Goal: Information Seeking & Learning: Learn about a topic

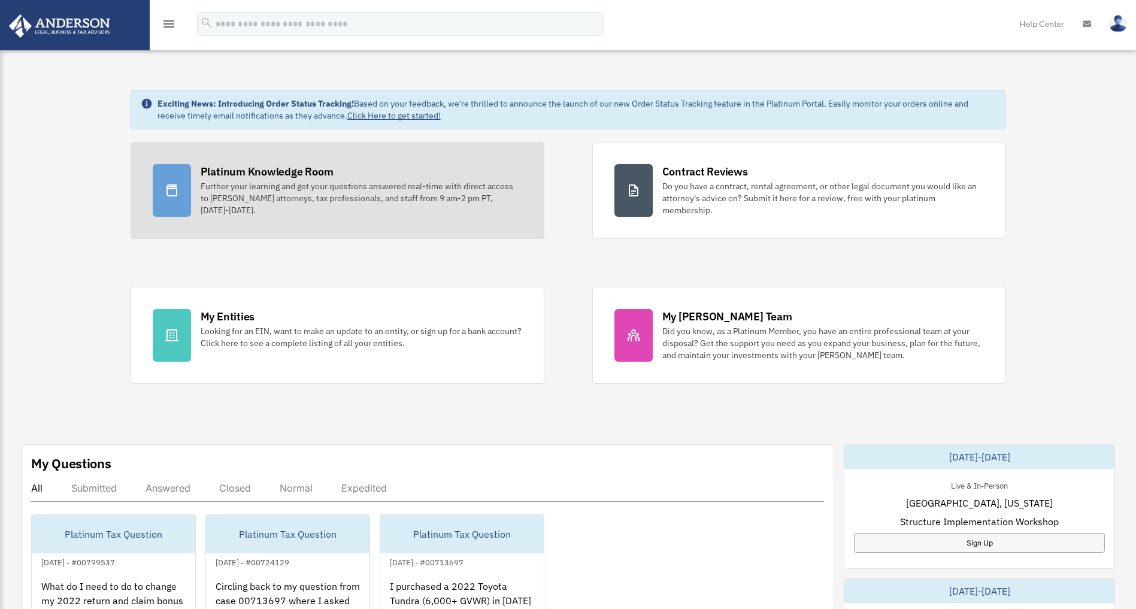
click at [238, 188] on div "Further your learning and get your questions answered real-time with direct acc…" at bounding box center [362, 198] width 322 height 36
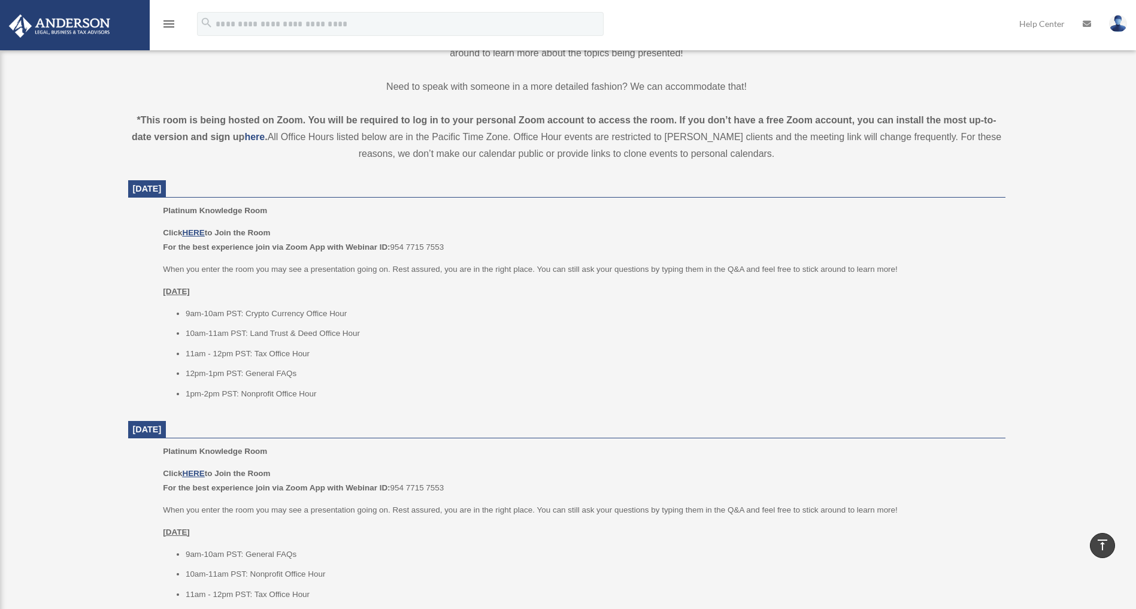
scroll to position [392, 0]
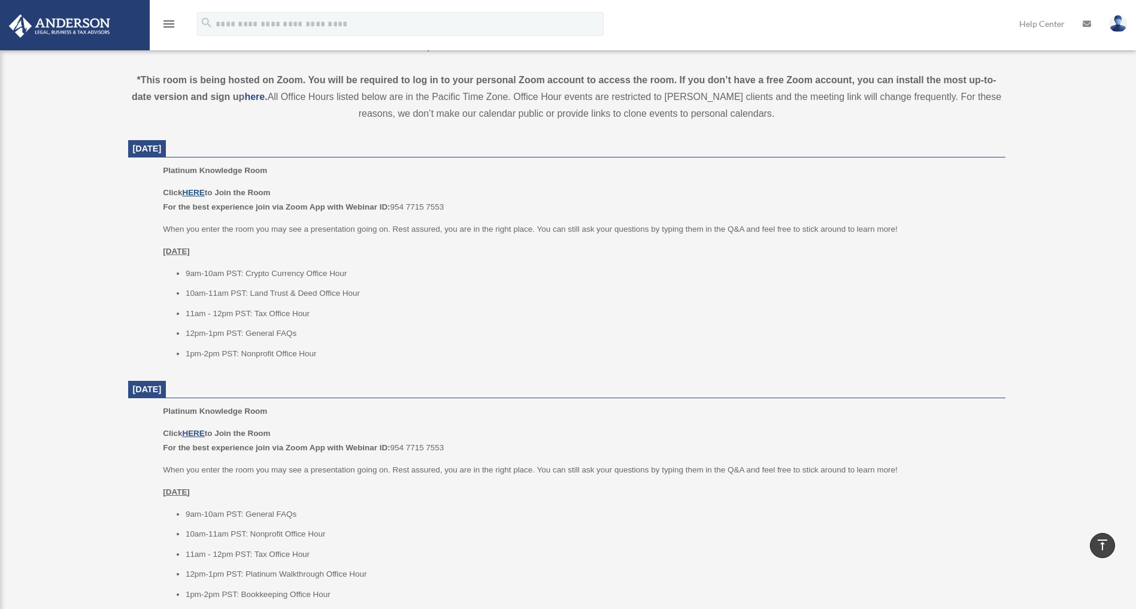
click at [189, 189] on u "HERE" at bounding box center [193, 192] width 22 height 9
drag, startPoint x: 192, startPoint y: 194, endPoint x: 110, endPoint y: 319, distance: 150.2
click at [110, 320] on div "Platinum Knowledge Room date_range Published on Last updated July 1, 2025 Novem…" at bounding box center [567, 522] width 914 height 1696
click at [59, 230] on div "Platinum Knowledge Room omarsali.nc@gmail.com Sign Out omarsali.nc@gmail.com Ho…" at bounding box center [568, 512] width 1136 height 1717
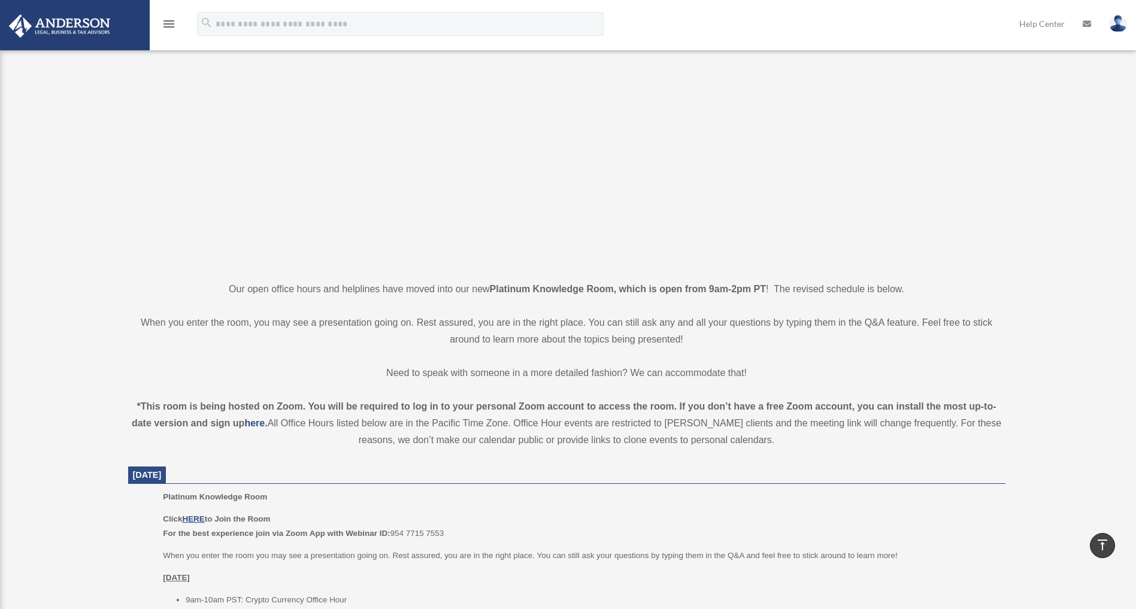
scroll to position [0, 0]
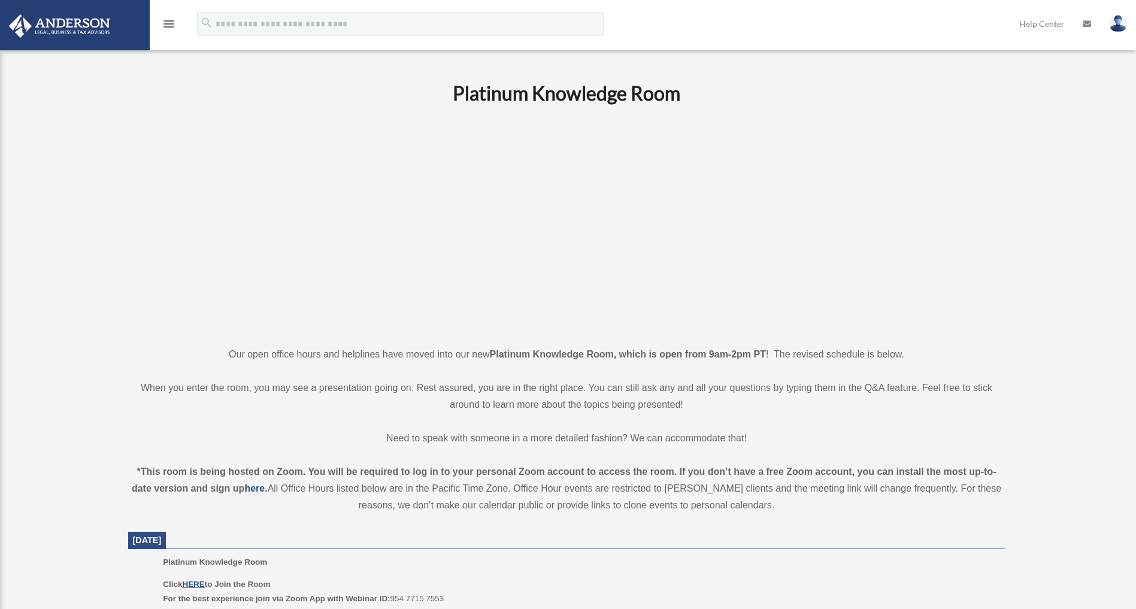
click at [178, 40] on div "menu search Site Menu add omarsali.nc@gmail.com My Profile Reset Password Logou…" at bounding box center [568, 29] width 1119 height 41
click at [176, 31] on div "menu" at bounding box center [169, 24] width 38 height 31
click at [173, 26] on icon "menu" at bounding box center [169, 24] width 14 height 14
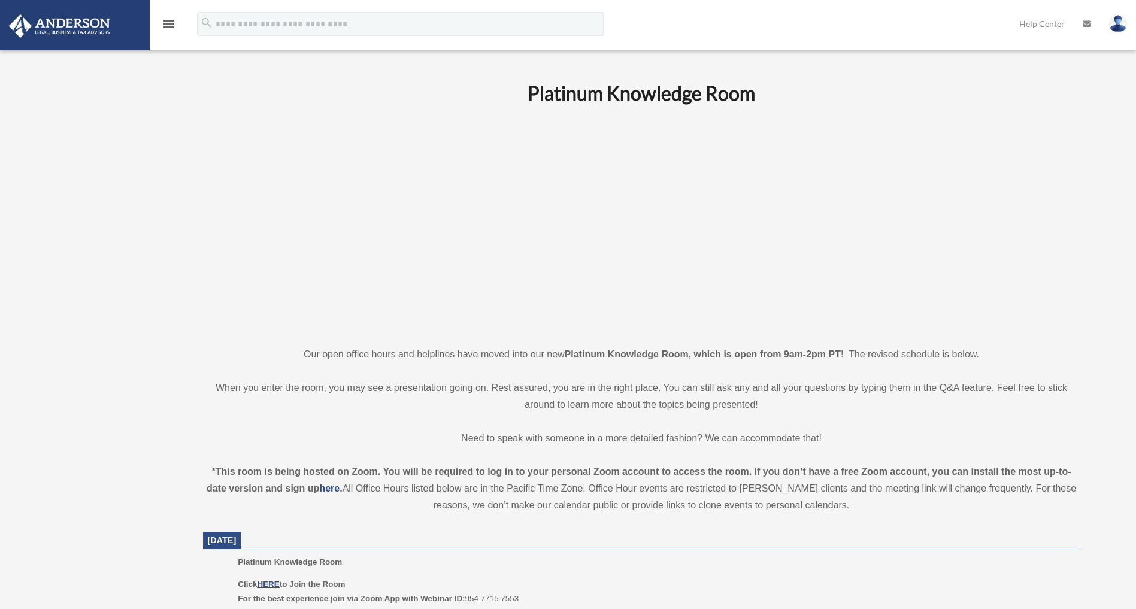
click at [170, 23] on icon "menu" at bounding box center [169, 24] width 14 height 14
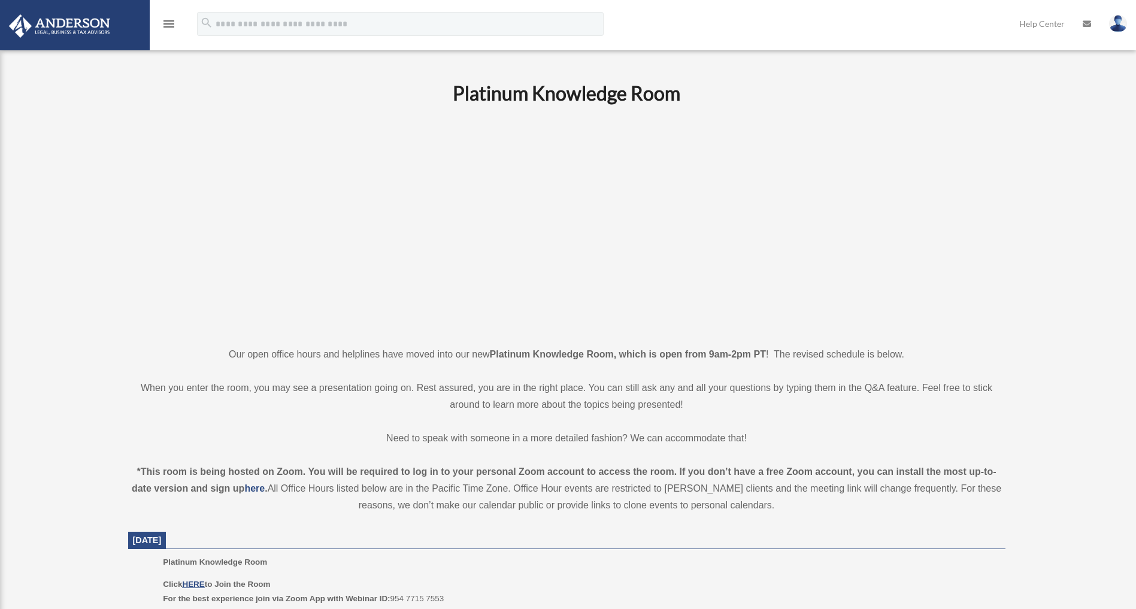
click at [167, 22] on icon "menu" at bounding box center [169, 24] width 14 height 14
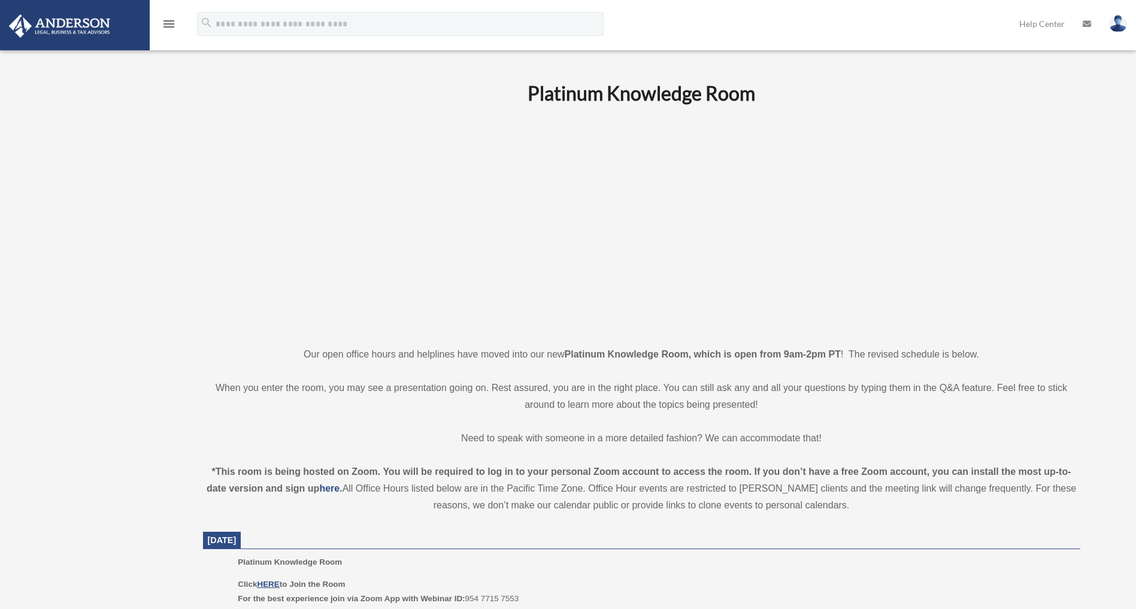
click at [180, 31] on div "menu" at bounding box center [169, 24] width 38 height 31
click at [165, 20] on icon "menu" at bounding box center [169, 24] width 14 height 14
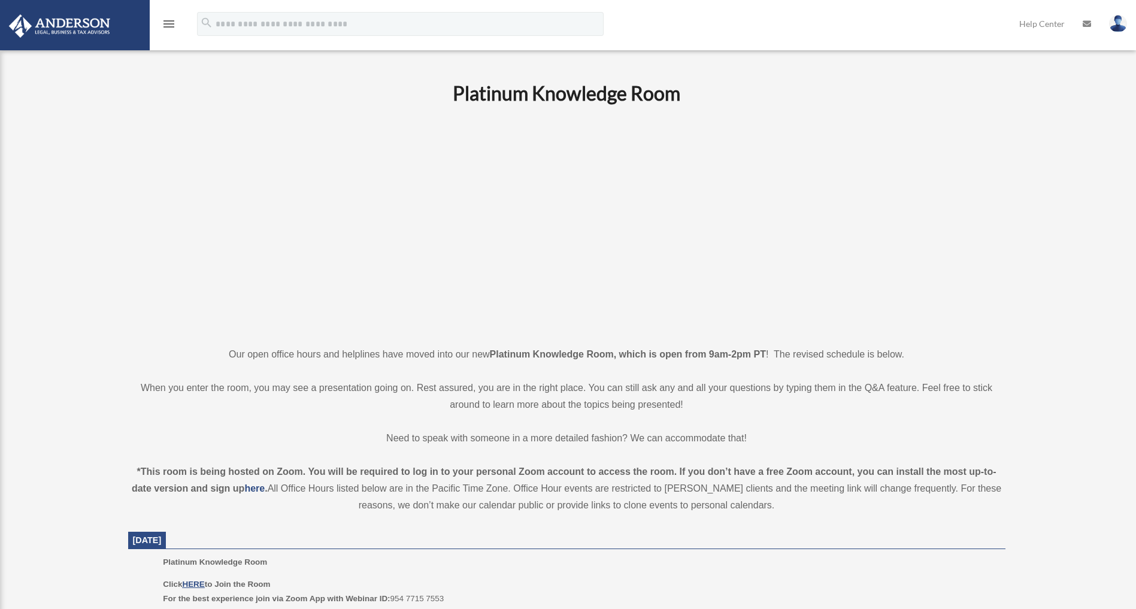
click at [165, 20] on icon "menu" at bounding box center [169, 24] width 14 height 14
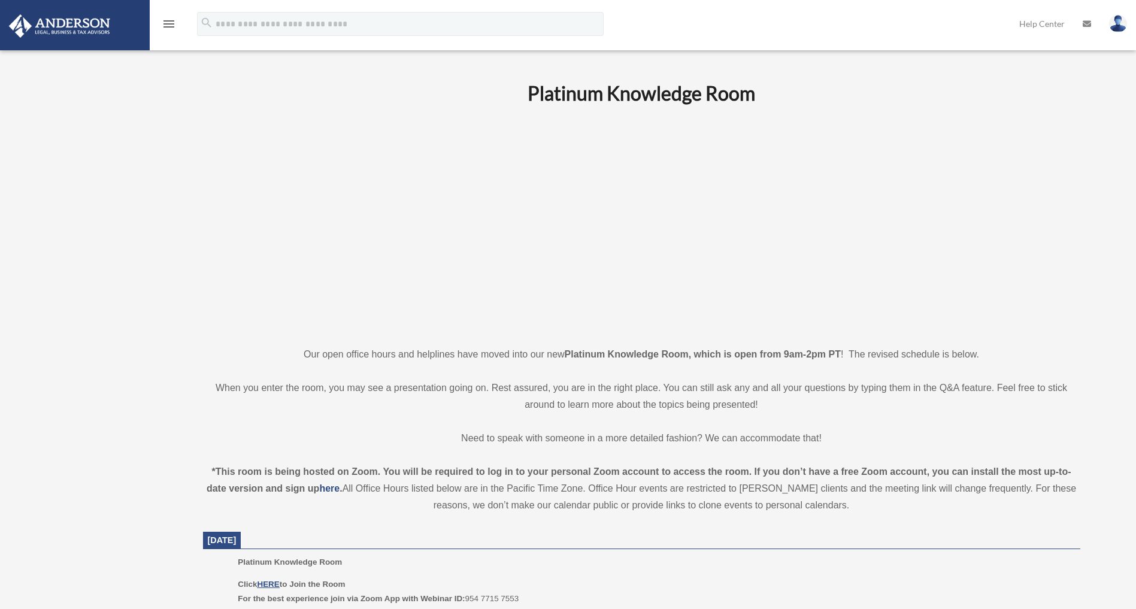
click at [165, 20] on icon "menu" at bounding box center [169, 24] width 14 height 14
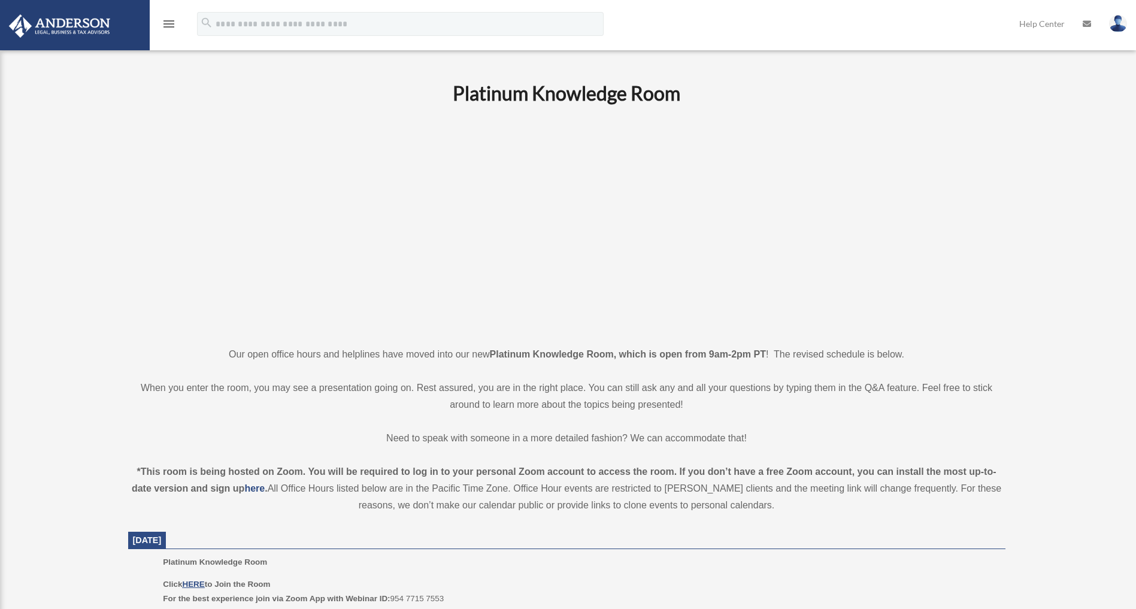
click at [165, 20] on icon "menu" at bounding box center [169, 24] width 14 height 14
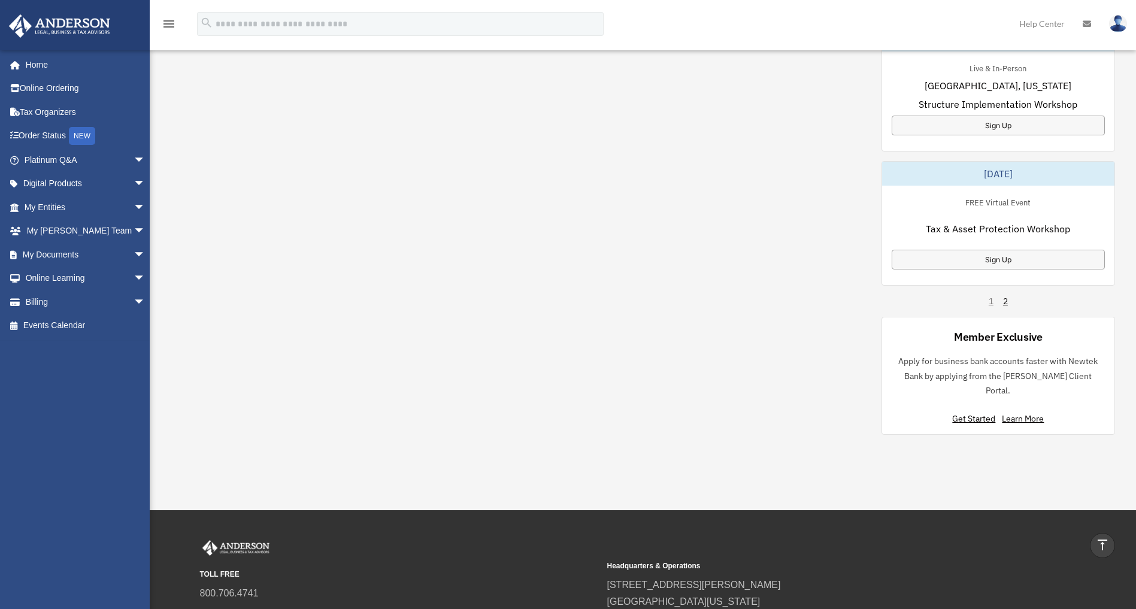
scroll to position [700, 0]
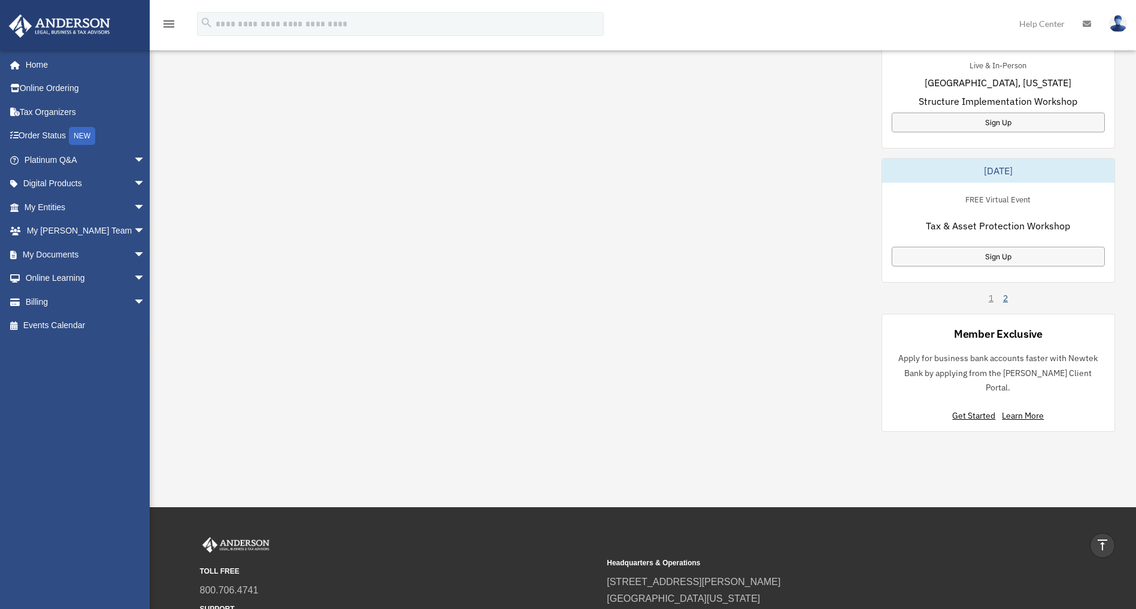
click at [1006, 297] on link "2" at bounding box center [1005, 298] width 5 height 12
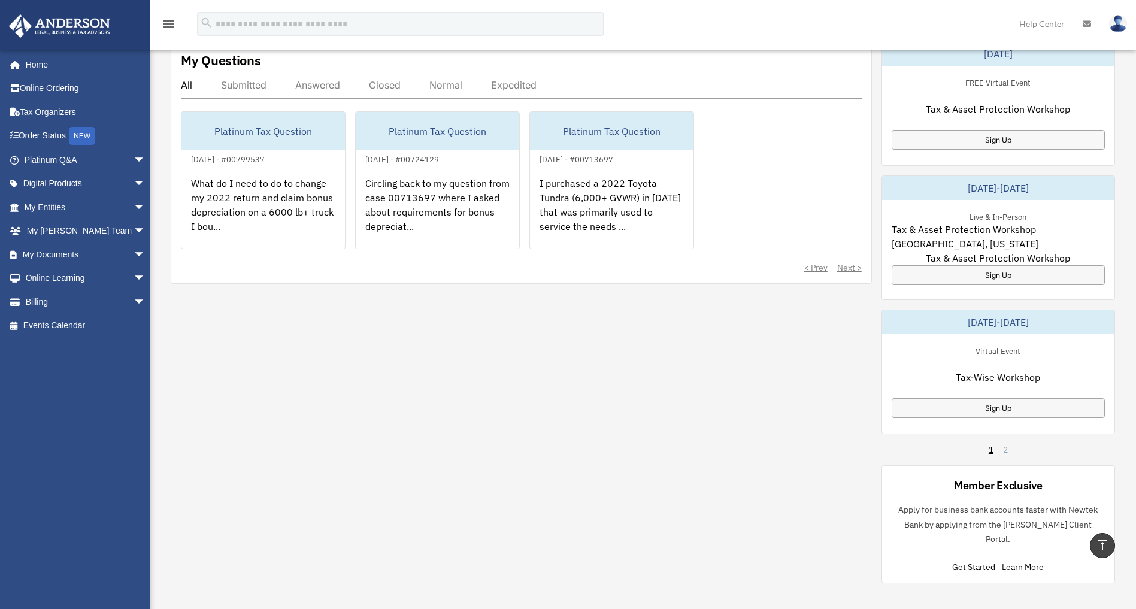
scroll to position [413, 0]
click at [1003, 410] on div "Sign Up" at bounding box center [998, 410] width 213 height 20
click at [1002, 144] on div "Sign Up" at bounding box center [998, 142] width 213 height 20
click at [987, 449] on div "October 23-24, 2025 Live & In-Person Las Vegas, Nevada Structure Implementation…" at bounding box center [999, 314] width 234 height 542
click at [992, 454] on link "1" at bounding box center [991, 452] width 5 height 12
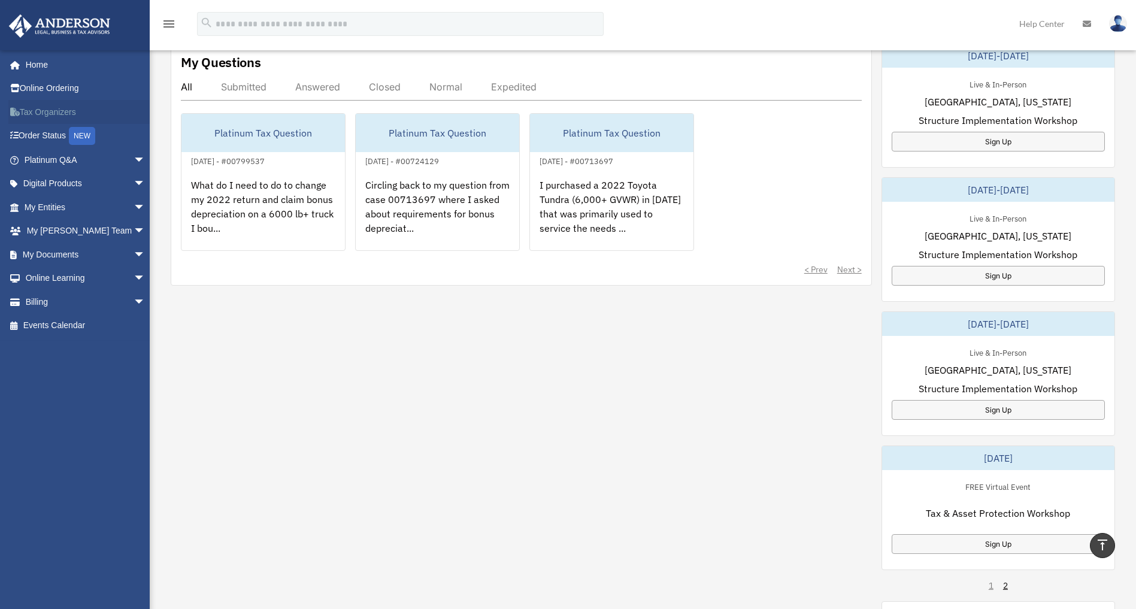
click at [22, 113] on link "Tax Organizers" at bounding box center [85, 112] width 155 height 24
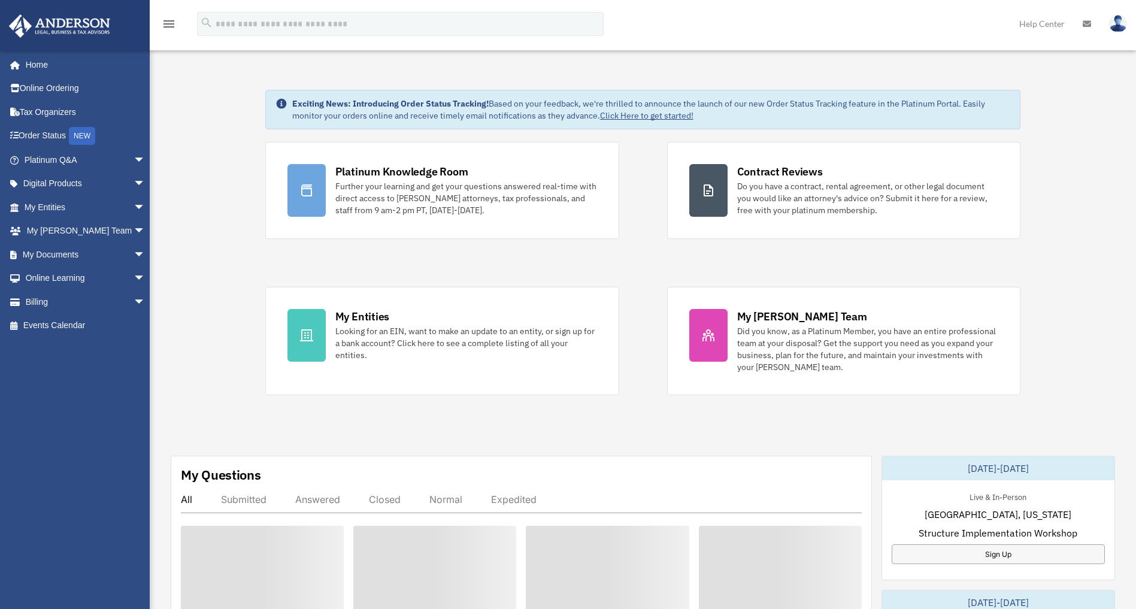
scroll to position [413, 0]
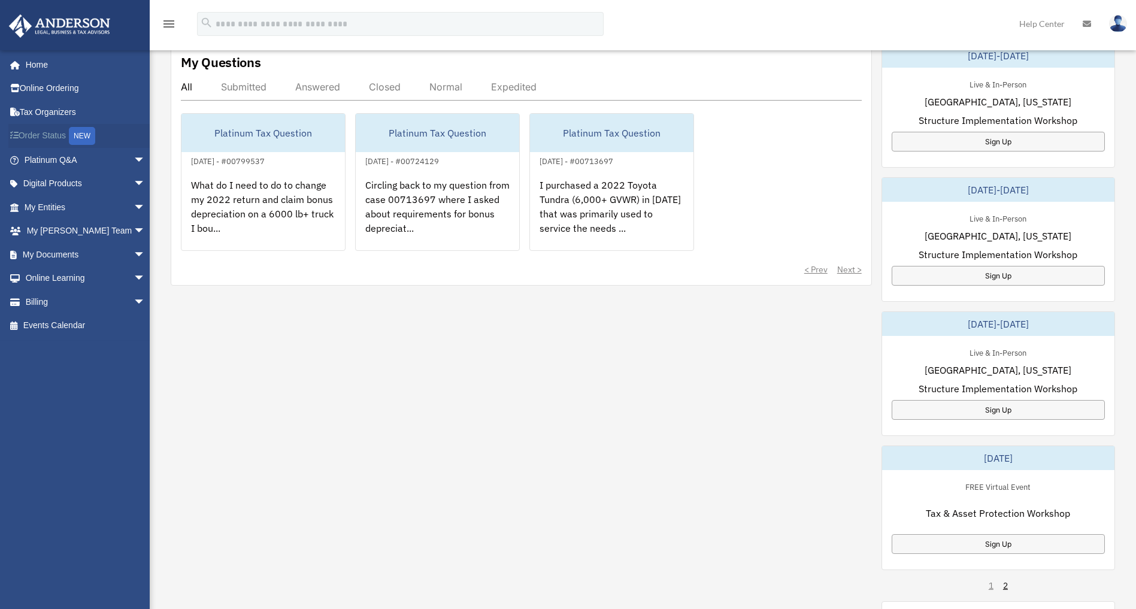
click at [49, 137] on link "Order Status NEW" at bounding box center [85, 136] width 155 height 25
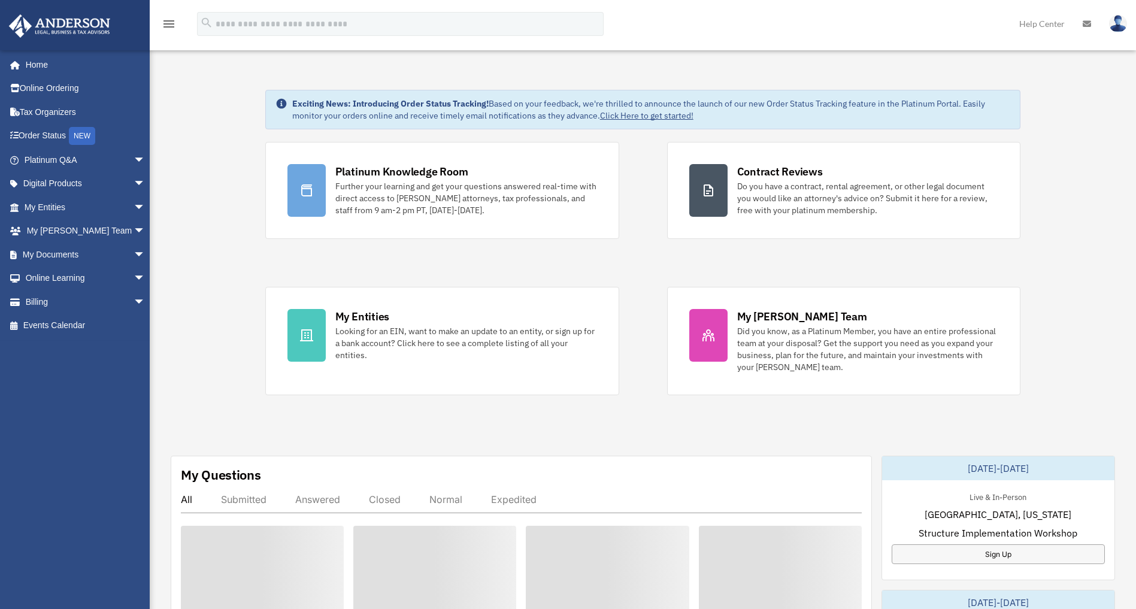
scroll to position [413, 0]
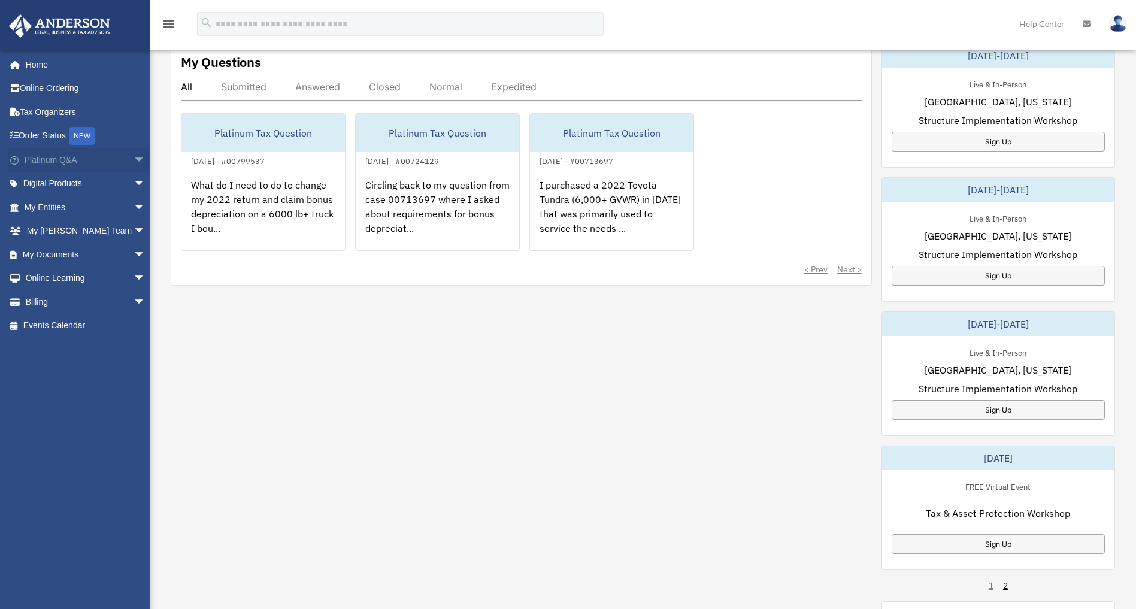
click at [43, 158] on link "Platinum Q&A arrow_drop_down" at bounding box center [85, 160] width 155 height 24
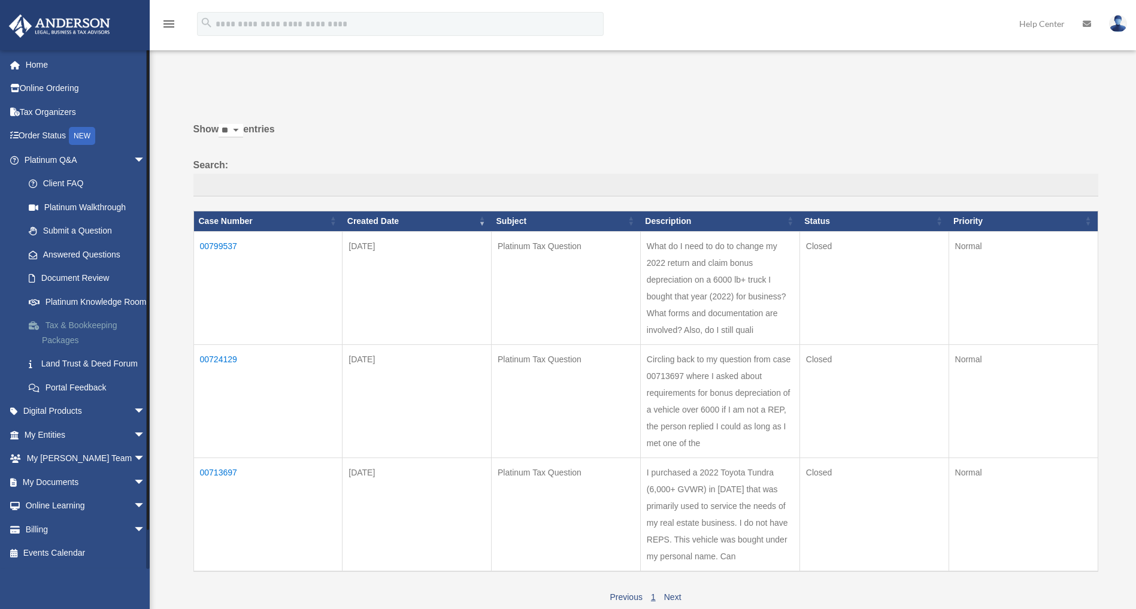
click at [53, 343] on link "Tax & Bookkeeping Packages" at bounding box center [90, 333] width 147 height 38
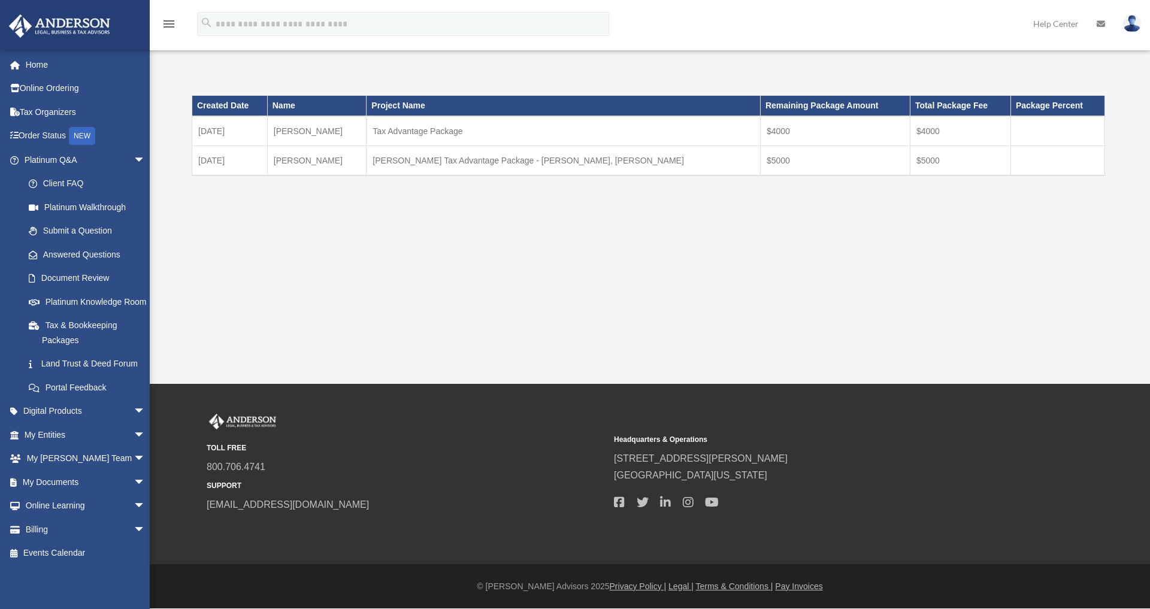
click at [479, 159] on td "[PERSON_NAME] Tax Advantage Package - [PERSON_NAME], [PERSON_NAME]" at bounding box center [564, 161] width 394 height 30
click at [104, 542] on link "Billing arrow_drop_down" at bounding box center [85, 530] width 155 height 24
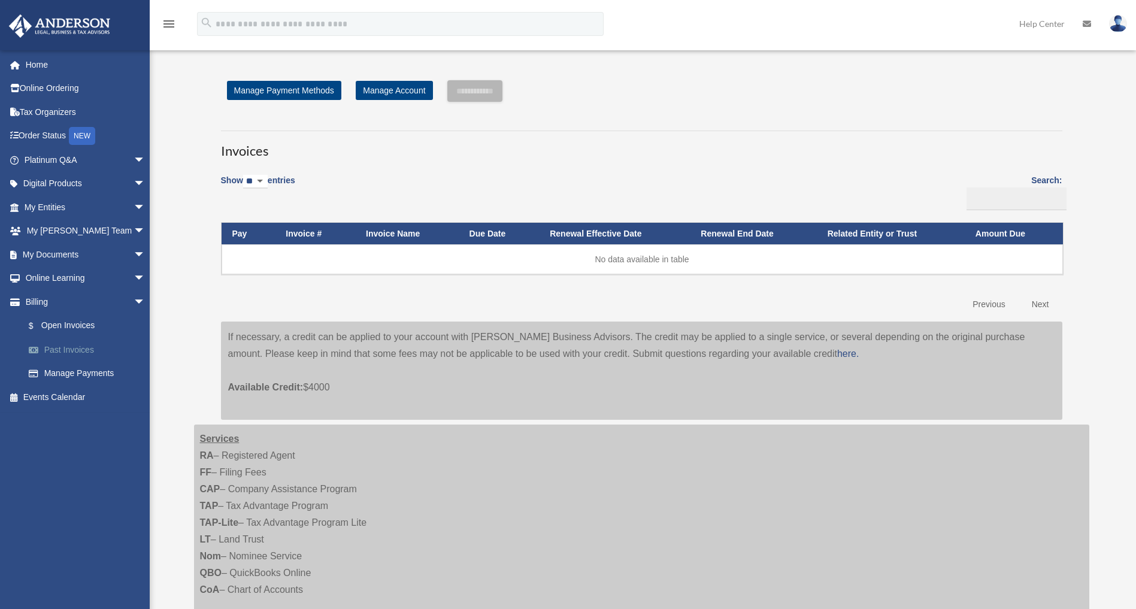
click at [76, 347] on link "Past Invoices" at bounding box center [90, 350] width 147 height 24
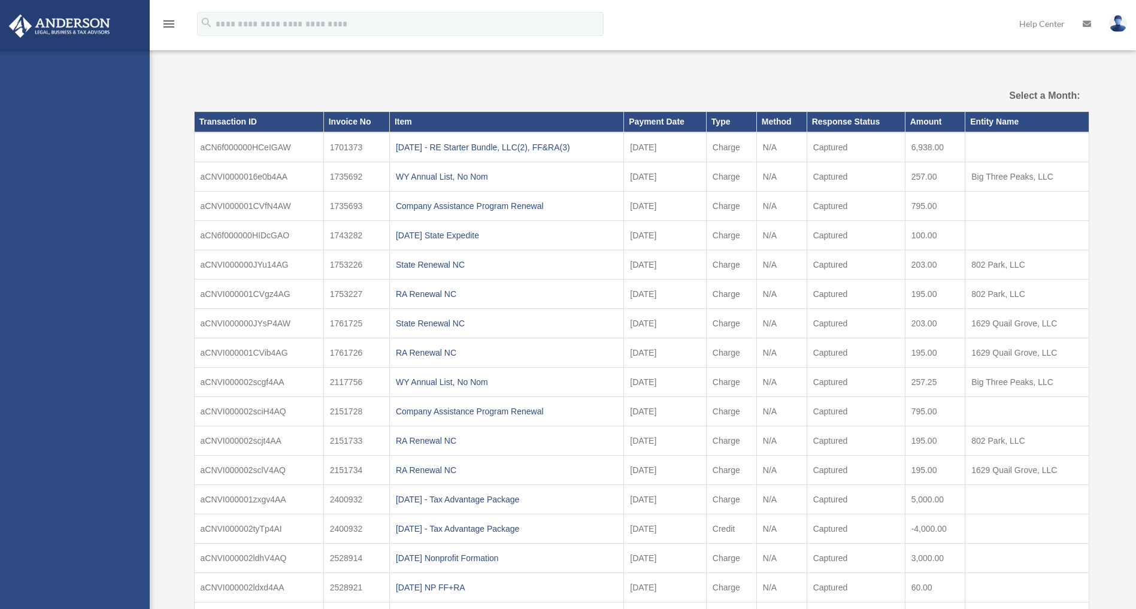
select select
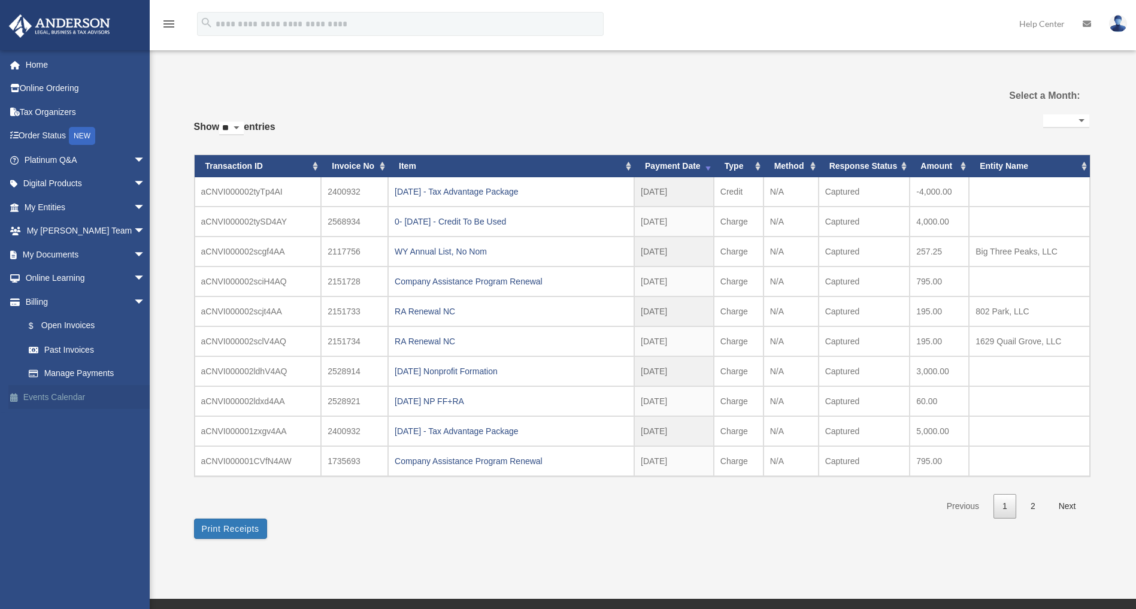
click at [53, 401] on link "Events Calendar" at bounding box center [85, 397] width 155 height 24
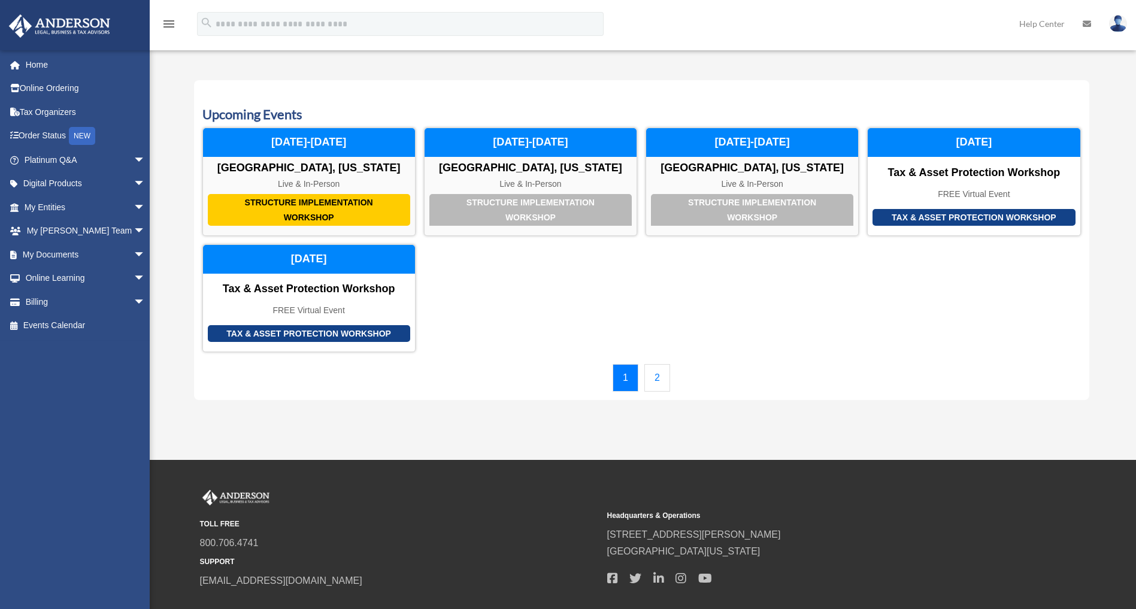
click at [655, 377] on link "2" at bounding box center [658, 378] width 26 height 28
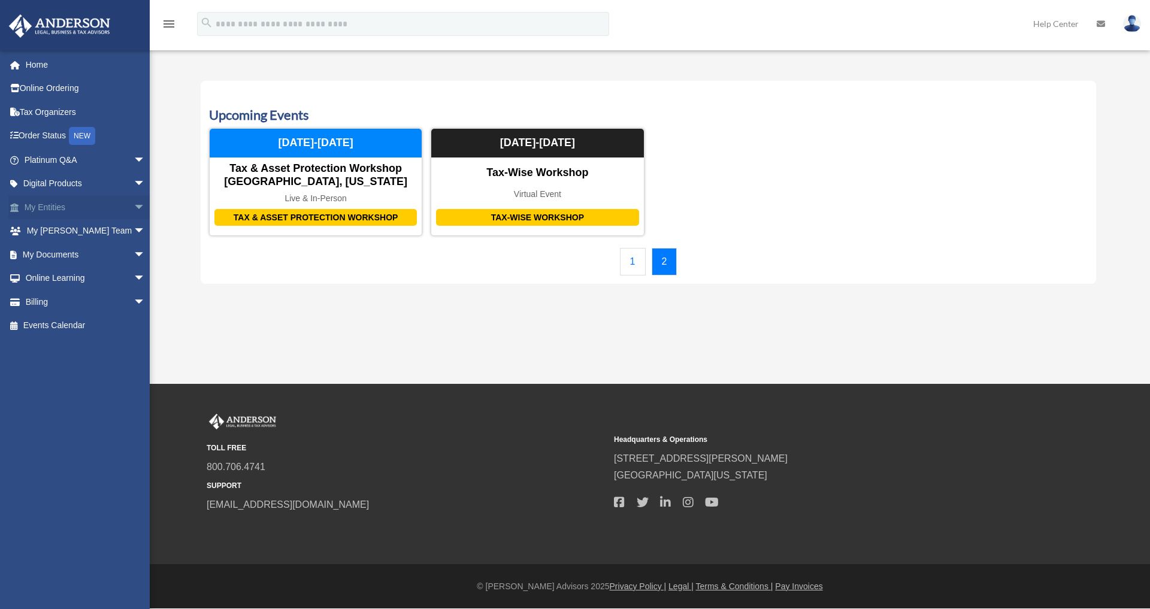
click at [38, 207] on link "My Entities arrow_drop_down" at bounding box center [85, 207] width 155 height 24
click at [52, 279] on link "Online Learning arrow_drop_down" at bounding box center [85, 279] width 155 height 24
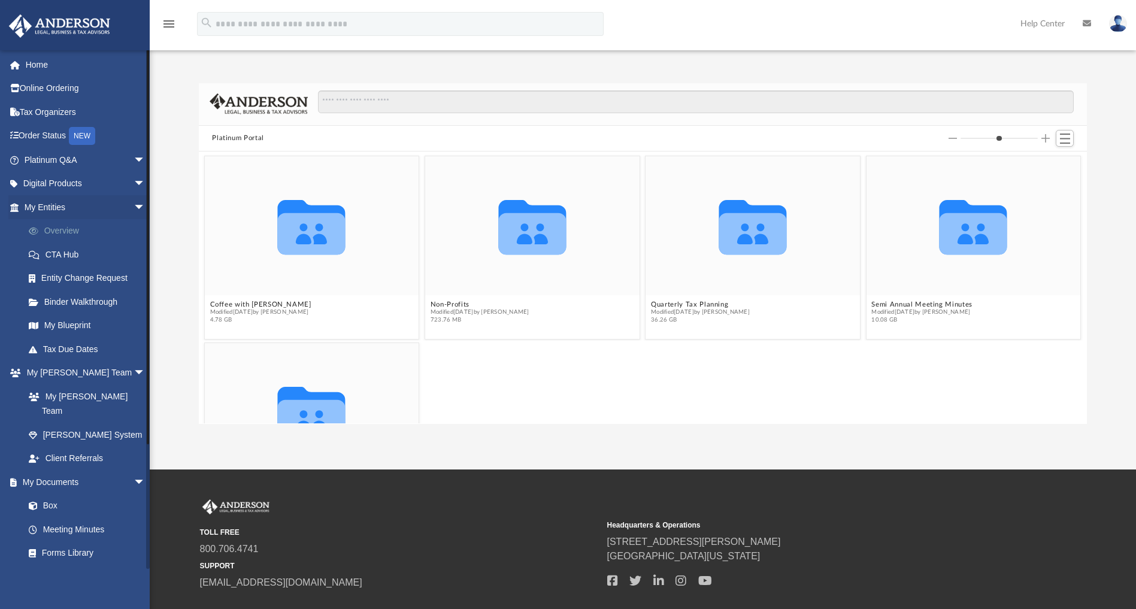
scroll to position [259, 875]
click at [134, 180] on span "arrow_drop_down" at bounding box center [146, 184] width 24 height 25
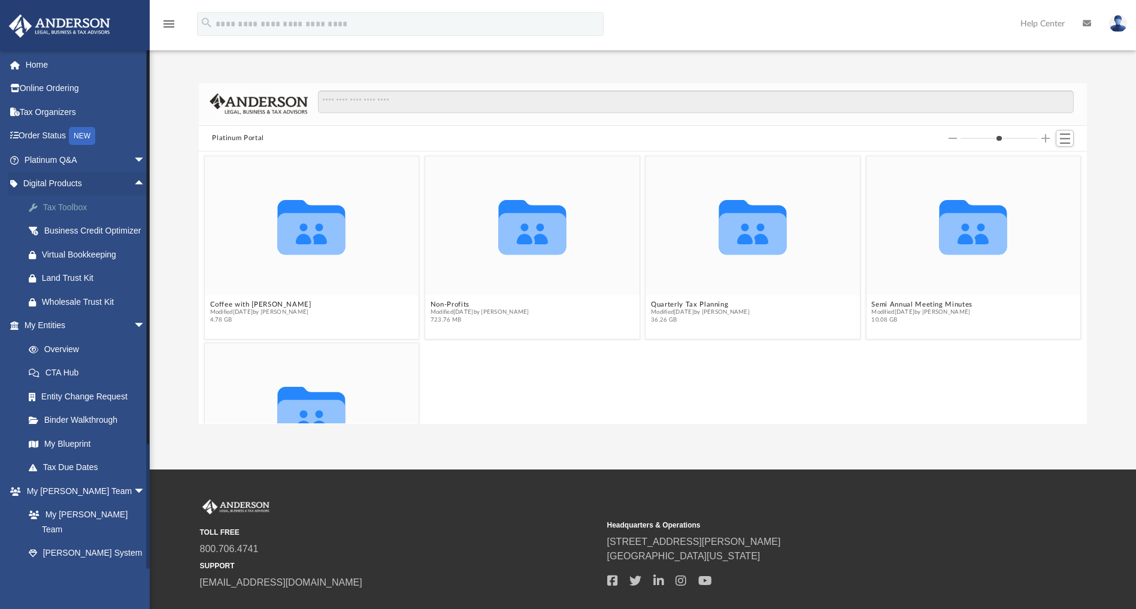
click at [73, 203] on div "Tax Toolbox" at bounding box center [95, 207] width 107 height 15
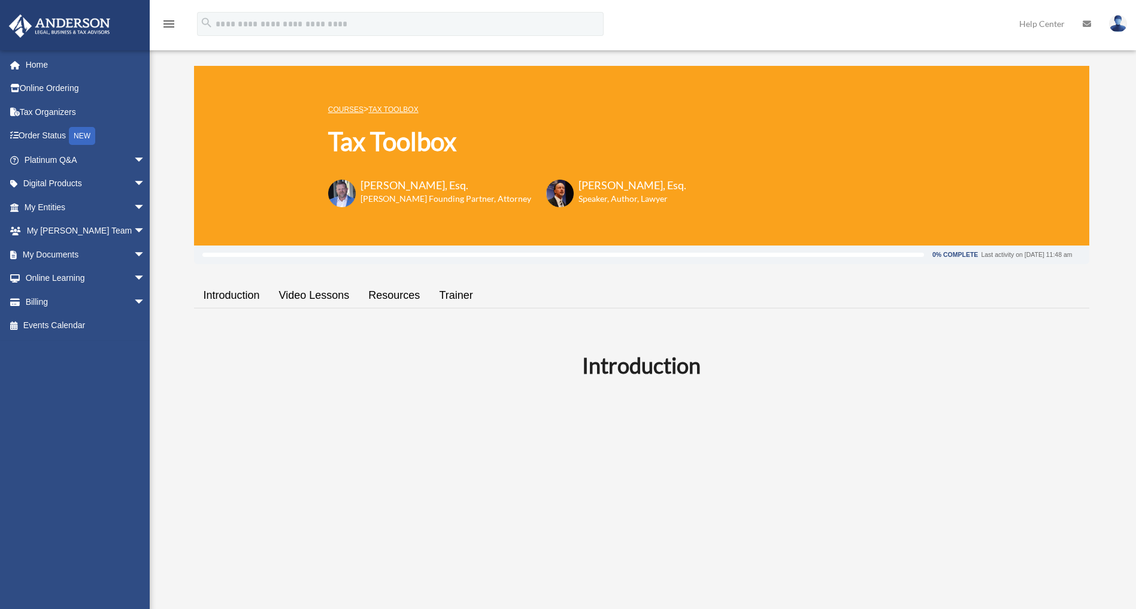
click at [397, 306] on link "Resources" at bounding box center [394, 296] width 71 height 34
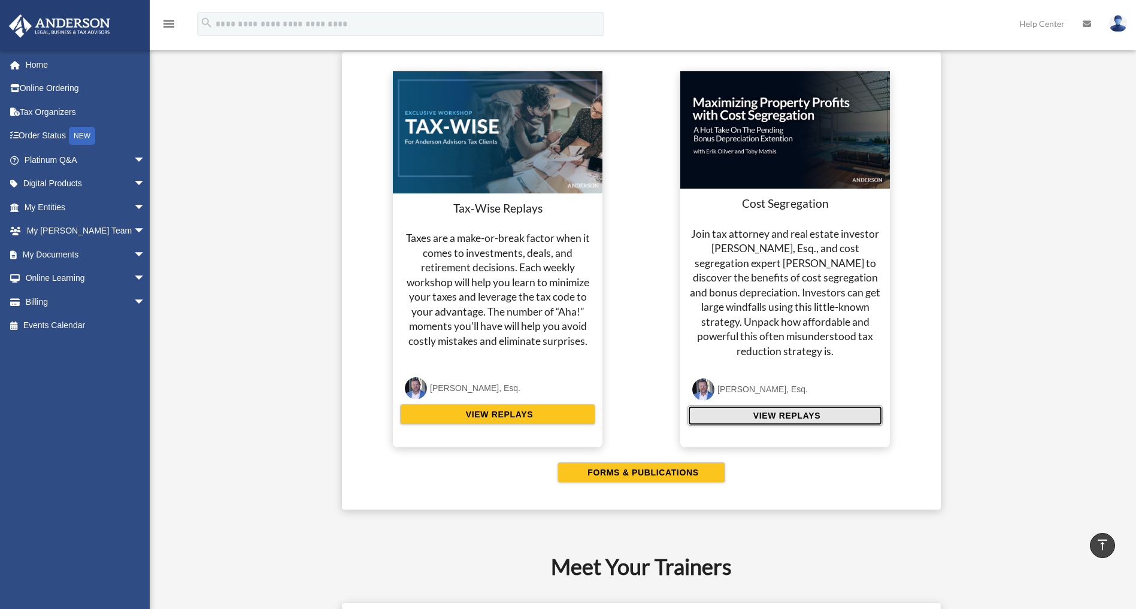
click at [781, 423] on button "VIEW REPLAYS" at bounding box center [785, 416] width 195 height 20
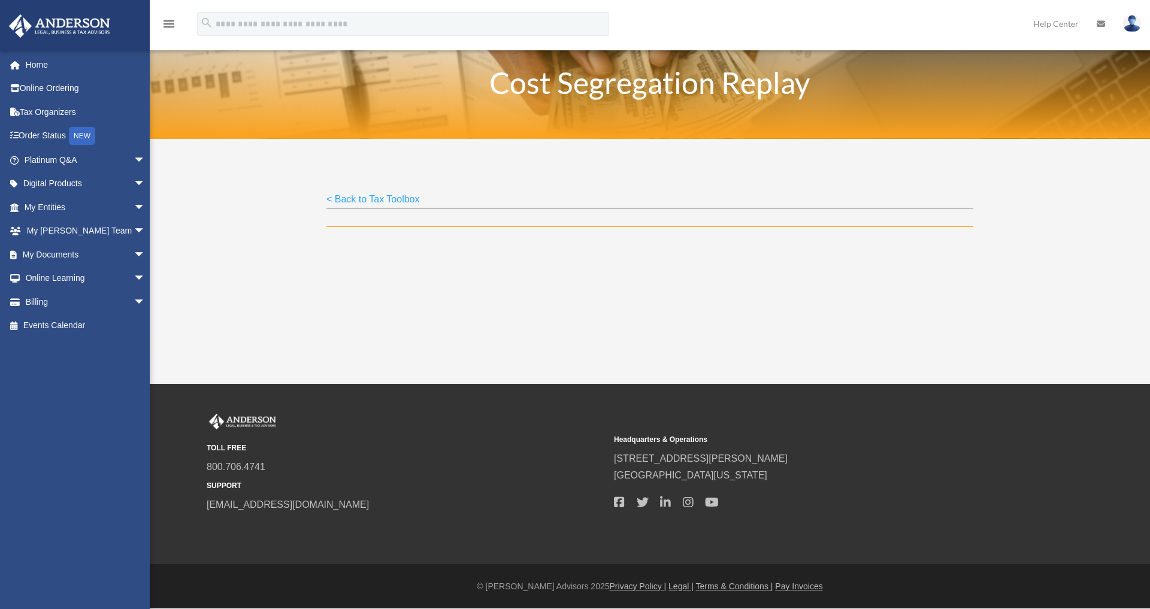
click at [341, 196] on link "< Back to Tax Toolbox" at bounding box center [373, 202] width 93 height 16
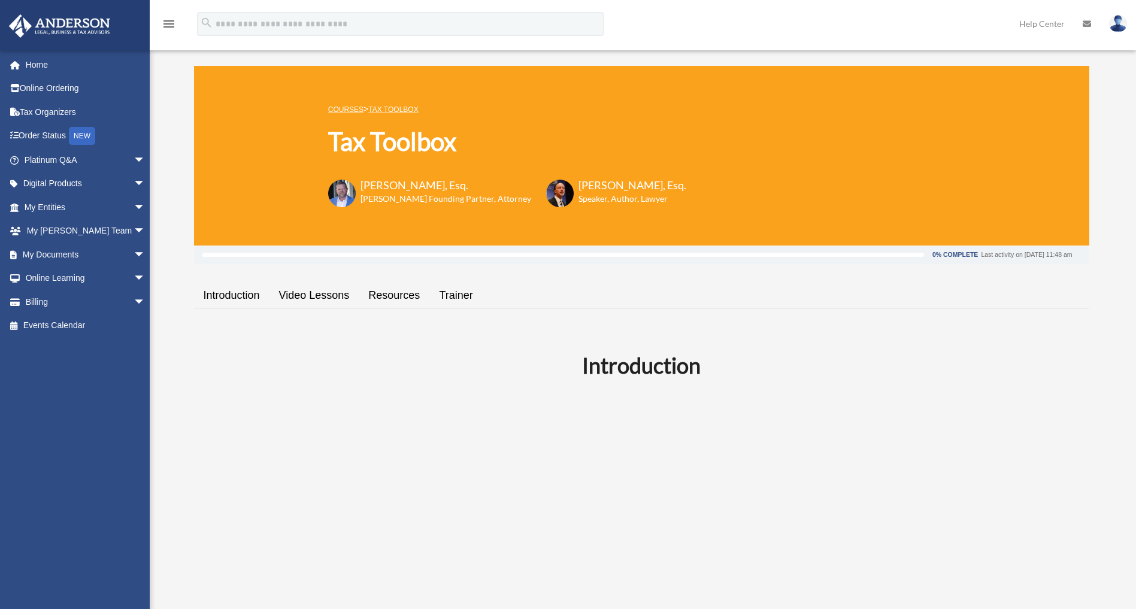
click at [409, 296] on link "Resources" at bounding box center [394, 296] width 71 height 34
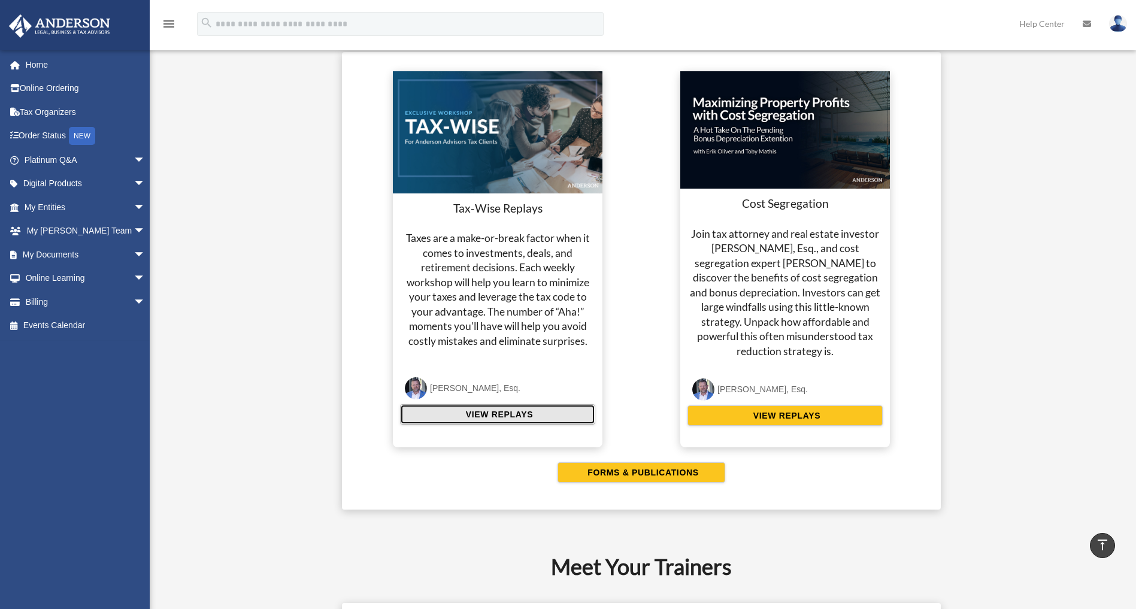
click at [486, 406] on button "VIEW REPLAYS" at bounding box center [497, 414] width 195 height 20
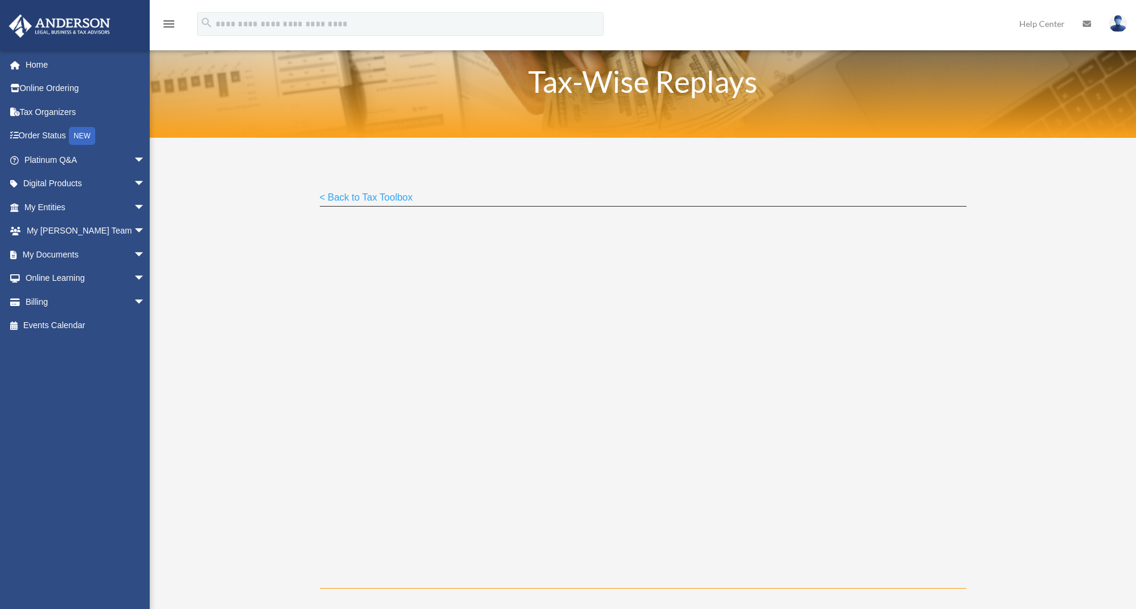
click at [655, 204] on p "< Back to Tax Toolbox" at bounding box center [643, 197] width 647 height 17
click at [773, 198] on p "< Back to Tax Toolbox" at bounding box center [643, 197] width 647 height 17
click at [745, 213] on div "< Back to Tax Toolbox" at bounding box center [643, 388] width 647 height 399
